Goal: Navigation & Orientation: Find specific page/section

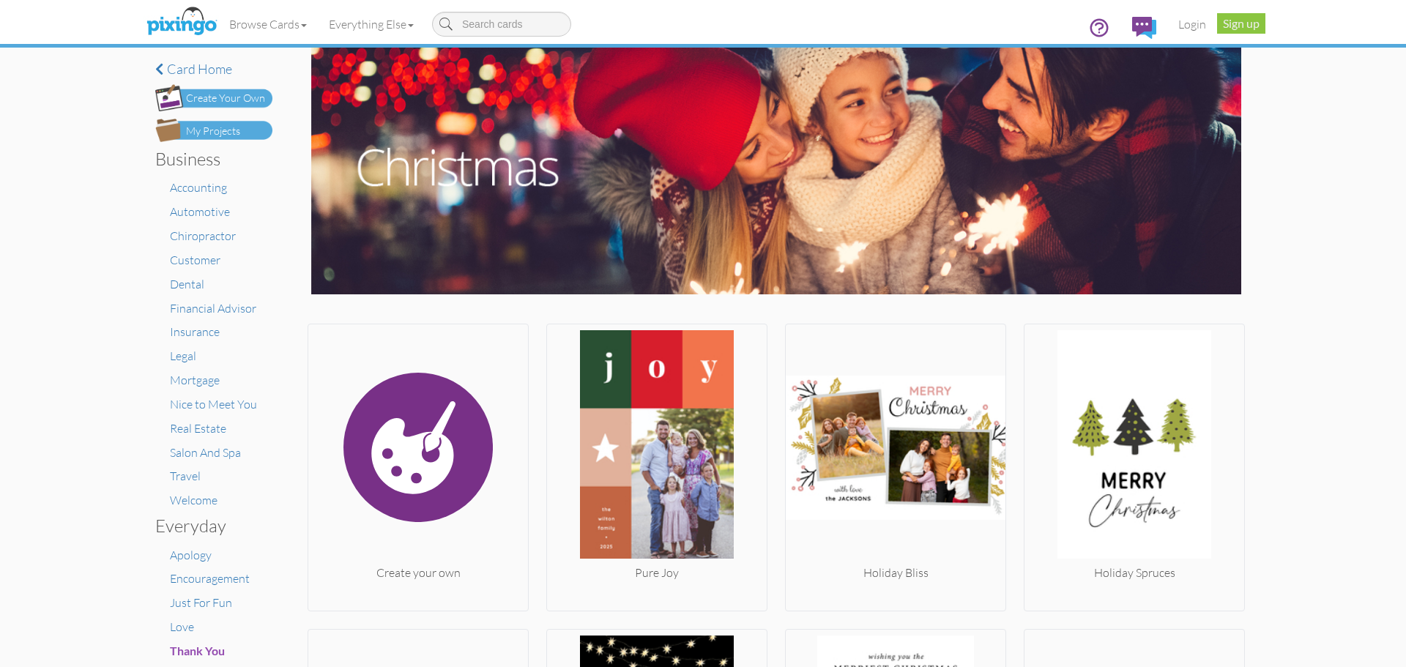
scroll to position [496, 0]
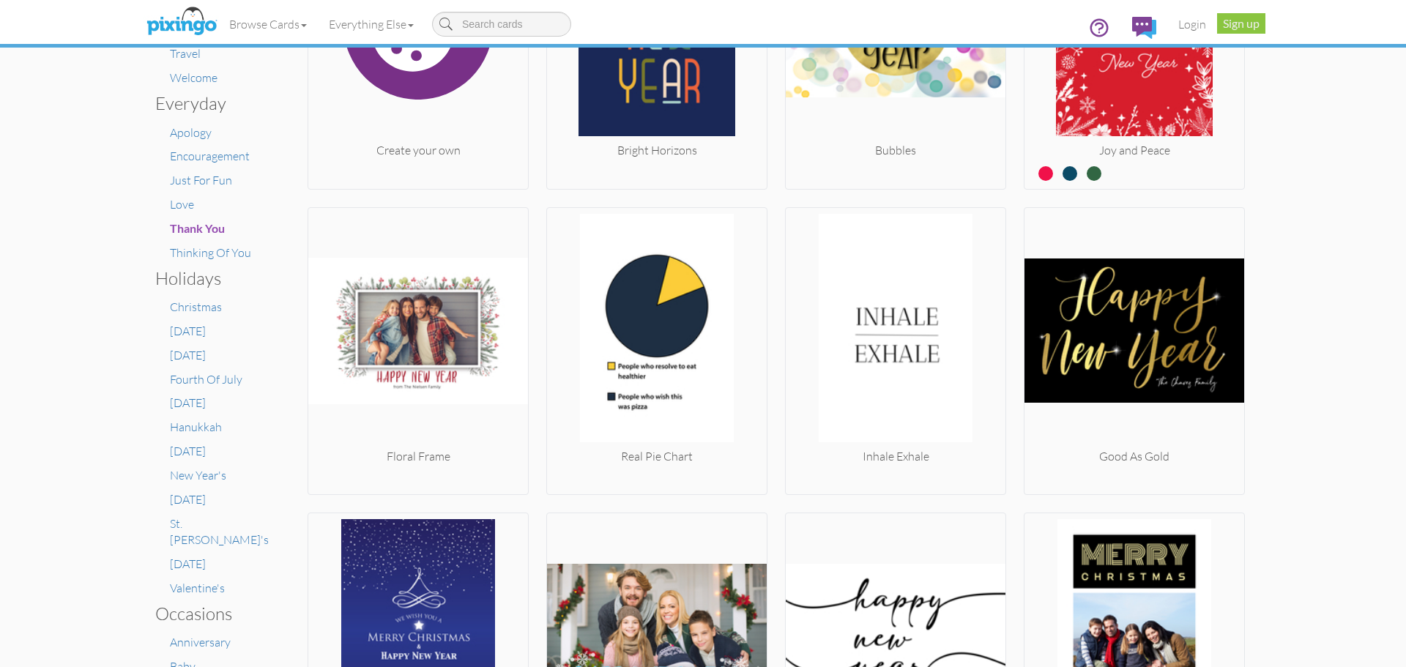
scroll to position [423, 0]
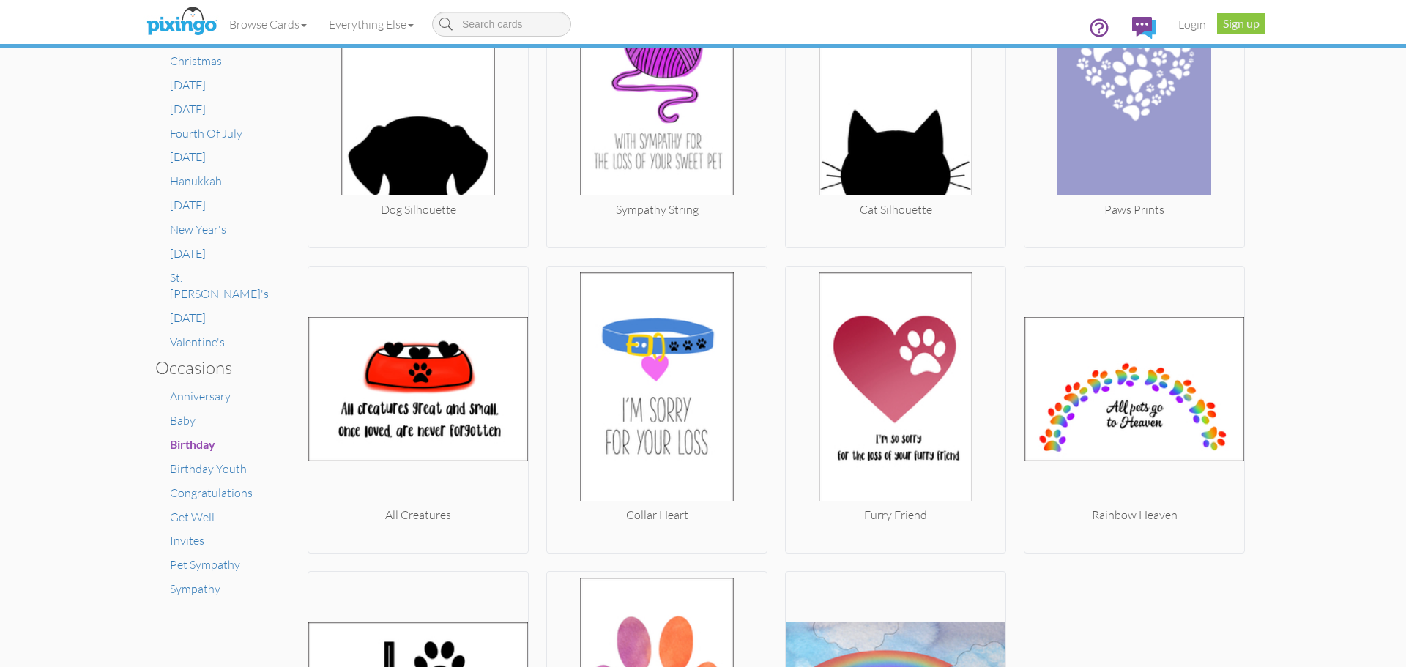
scroll to position [662, 0]
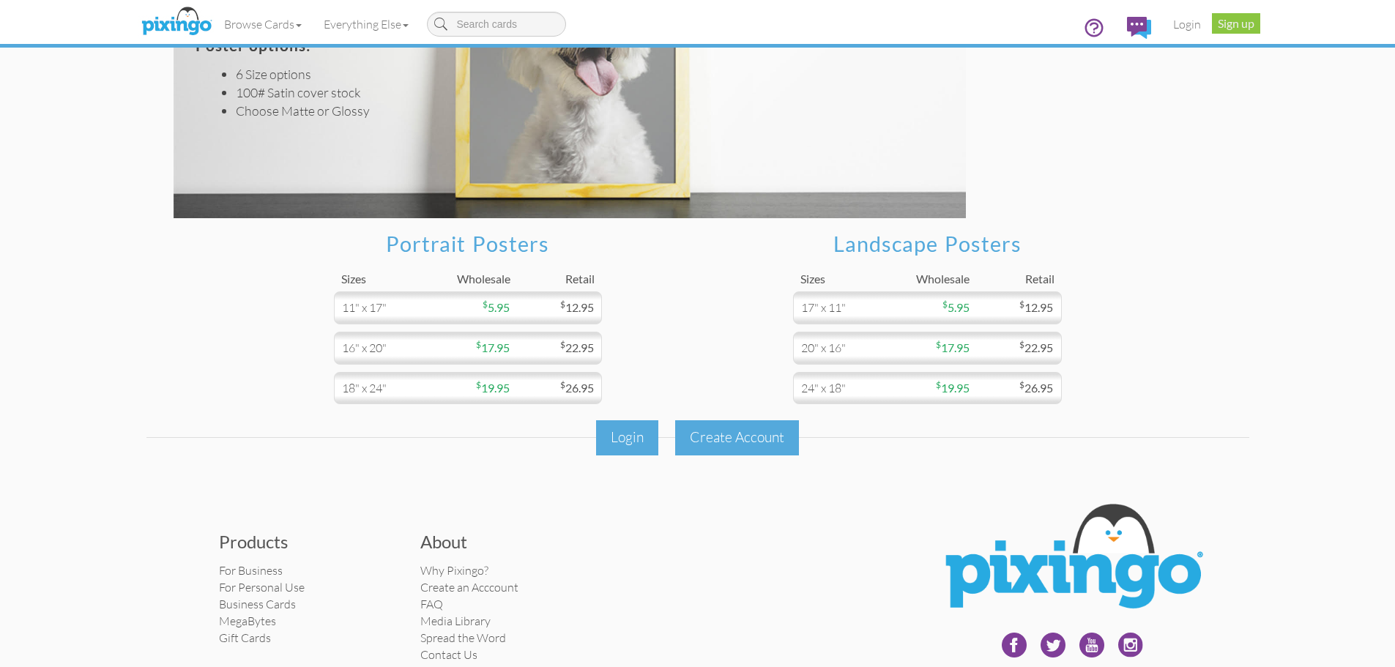
scroll to position [173, 0]
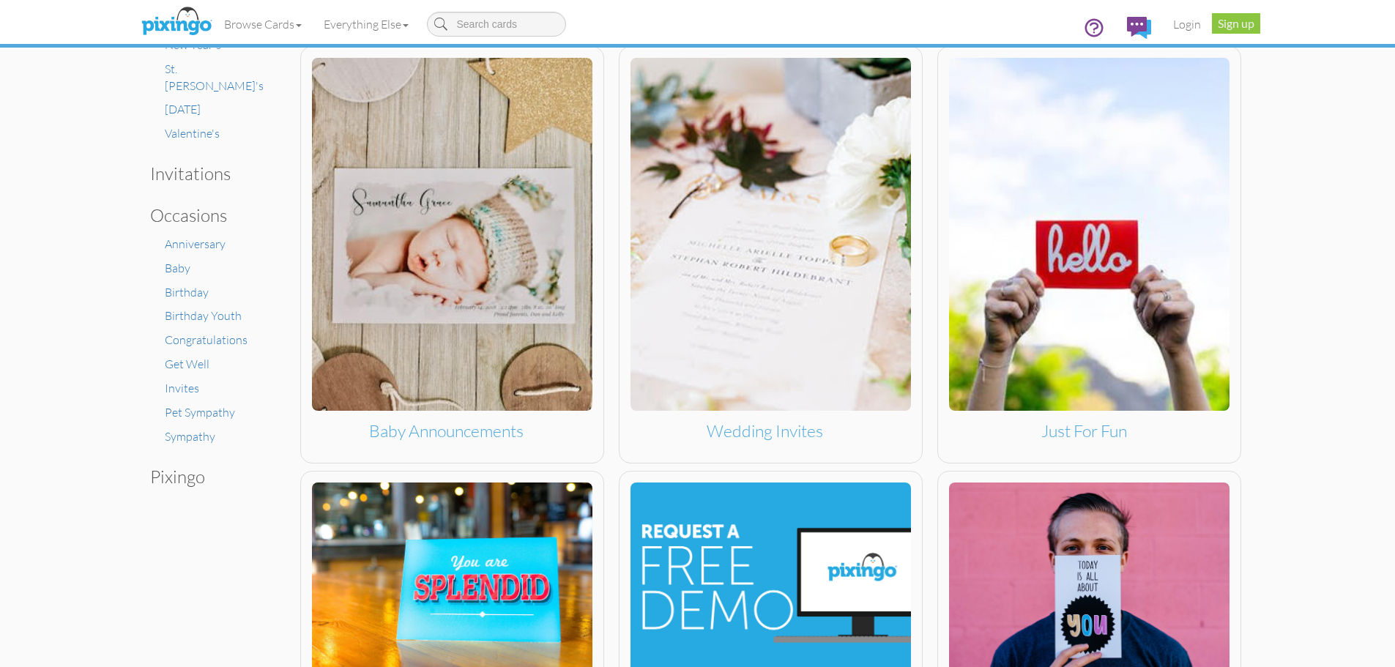
scroll to position [494, 0]
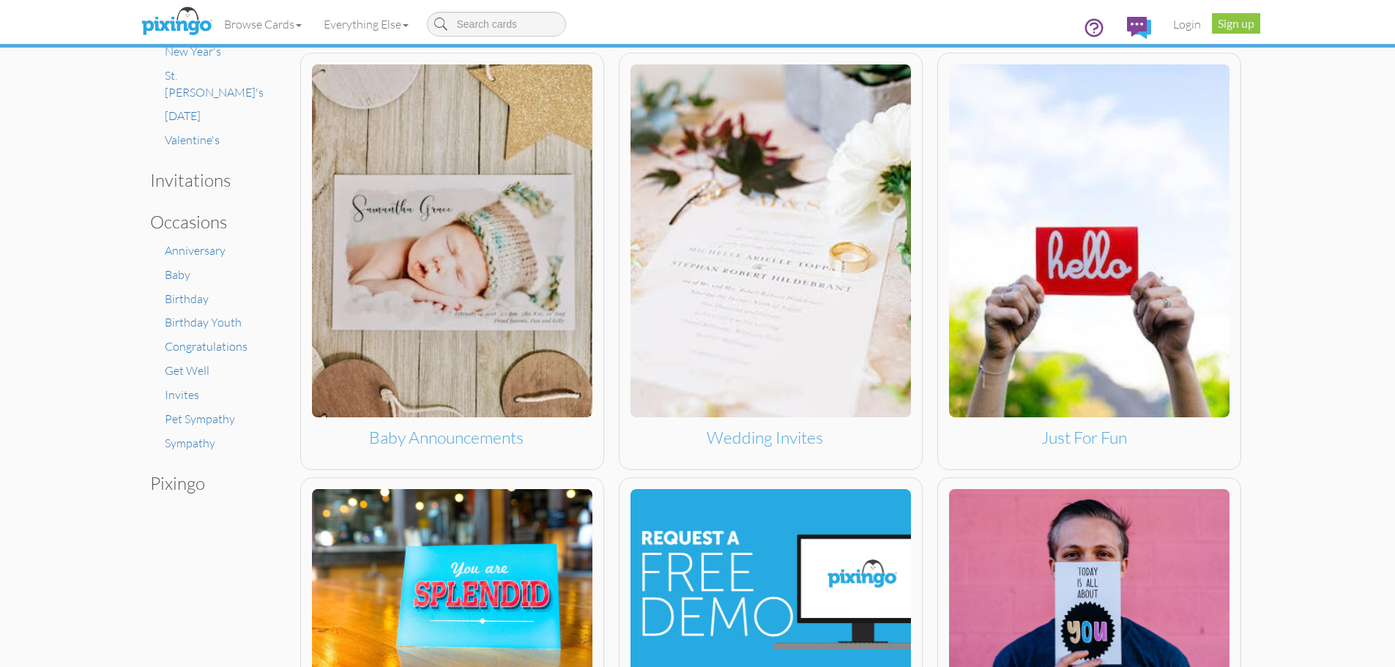
click at [1320, 431] on personal "Toggle navigation Visit Pixingo Mobile Browse Cards Business Accounting Automot…" at bounding box center [697, 144] width 1395 height 1276
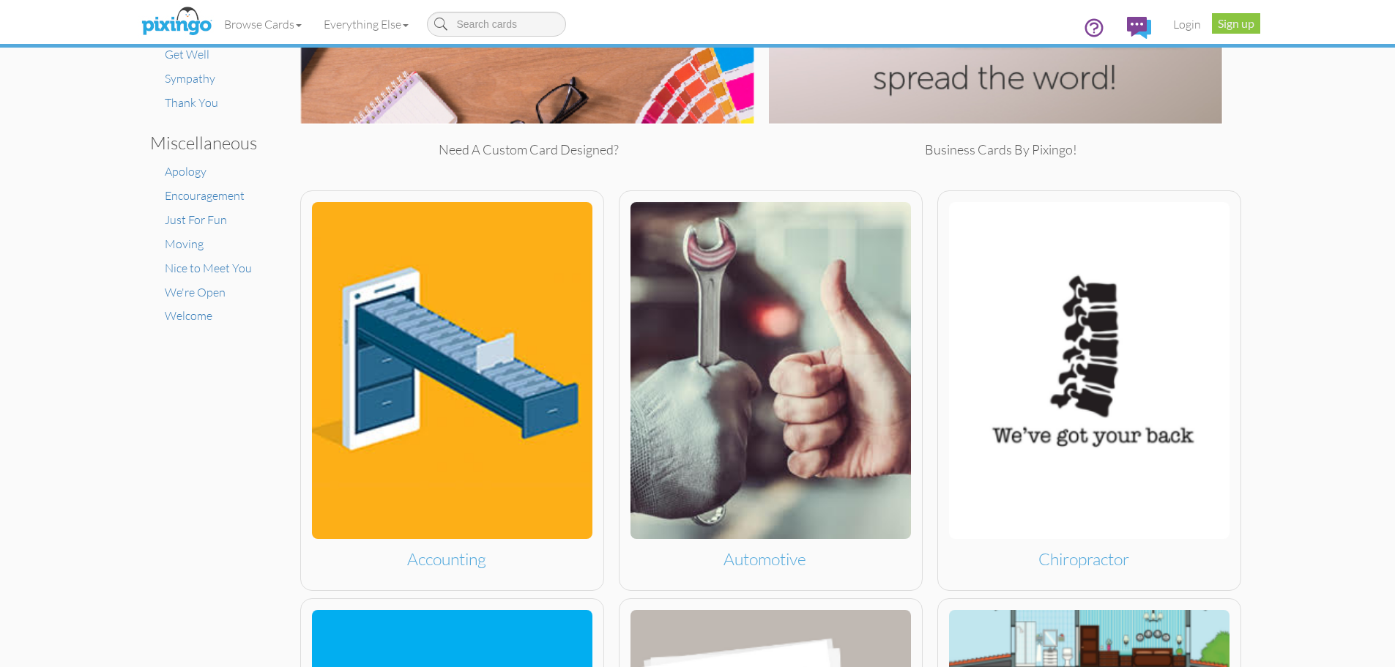
scroll to position [542, 0]
